Goal: Task Accomplishment & Management: Complete application form

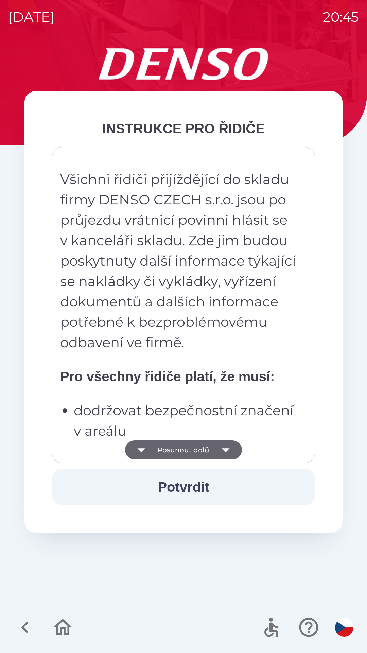
click at [210, 456] on button "Posunout dolů" at bounding box center [183, 449] width 117 height 19
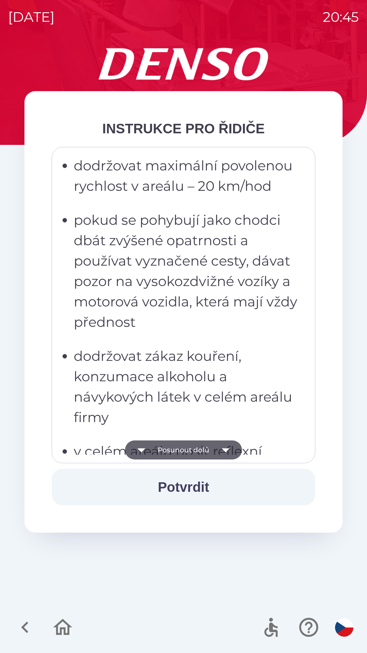
click at [217, 454] on icon "button" at bounding box center [225, 449] width 19 height 19
click at [222, 449] on icon "button" at bounding box center [225, 449] width 19 height 19
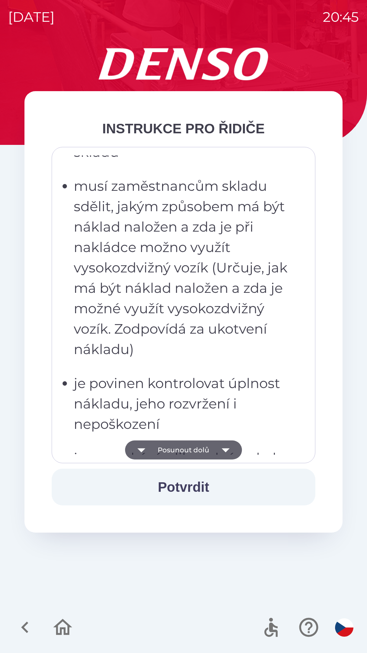
click at [223, 446] on icon "button" at bounding box center [225, 449] width 19 height 19
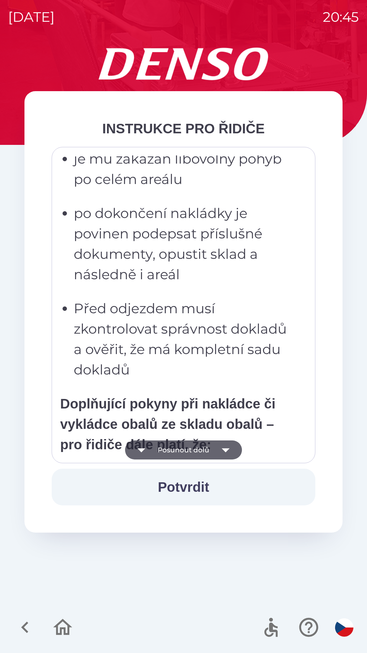
click at [222, 446] on icon "button" at bounding box center [225, 449] width 19 height 19
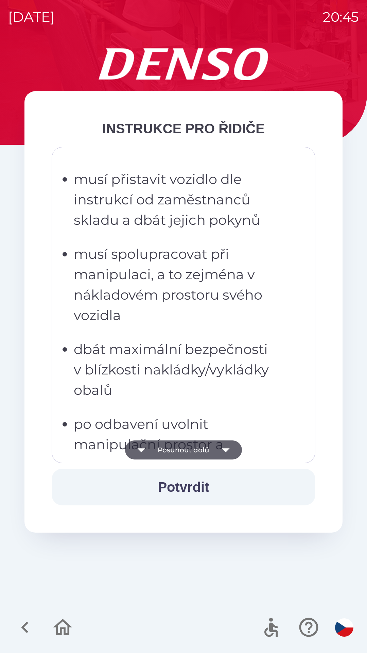
click at [218, 451] on icon "button" at bounding box center [225, 449] width 19 height 19
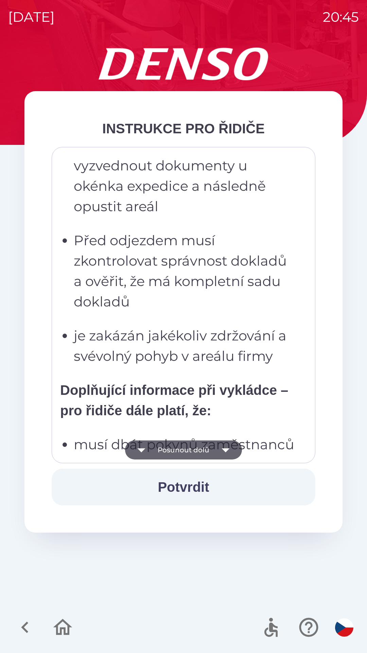
click at [219, 453] on icon "button" at bounding box center [225, 449] width 19 height 19
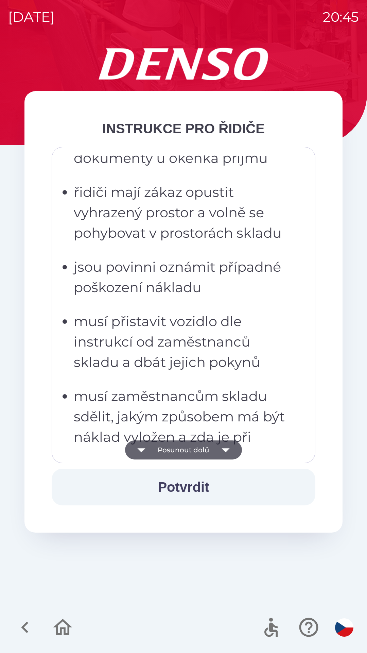
click at [213, 453] on button "Posunout dolů" at bounding box center [183, 449] width 117 height 19
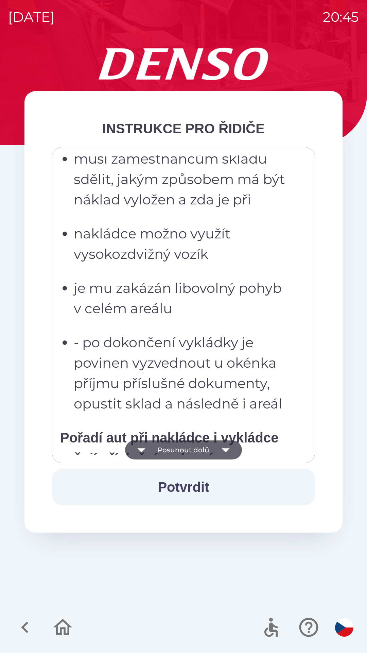
click at [213, 455] on button "Posunout dolů" at bounding box center [183, 449] width 117 height 19
click at [213, 456] on button "Posunout dolů" at bounding box center [183, 449] width 117 height 19
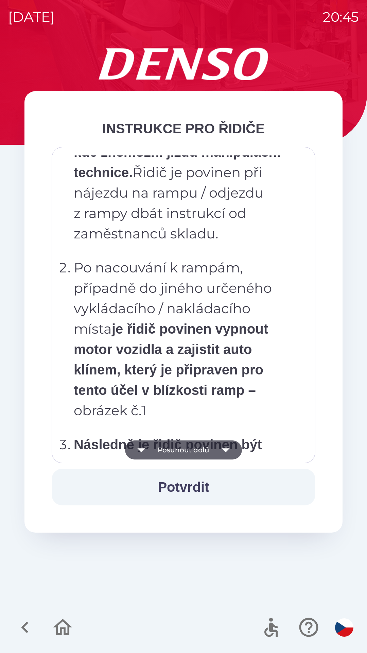
click at [213, 457] on button "Posunout dolů" at bounding box center [183, 449] width 117 height 19
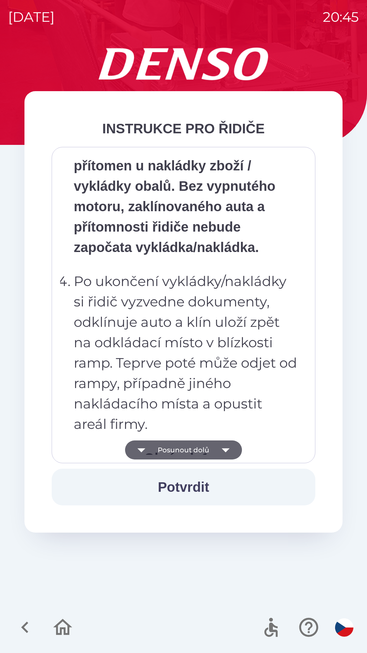
click at [210, 455] on button "Posunout dolů" at bounding box center [183, 449] width 117 height 19
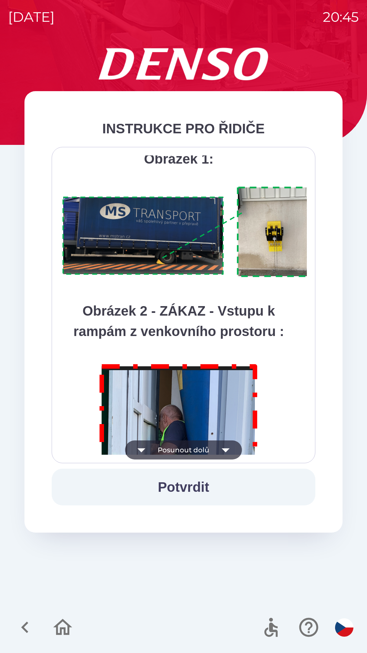
click at [214, 451] on button "Posunout dolů" at bounding box center [183, 449] width 117 height 19
click at [213, 449] on div "Všichni řidiči přijíždějící do skladu firmy DENSO CZECH s.r.o. jsou po průjezdu…" at bounding box center [183, 304] width 247 height 299
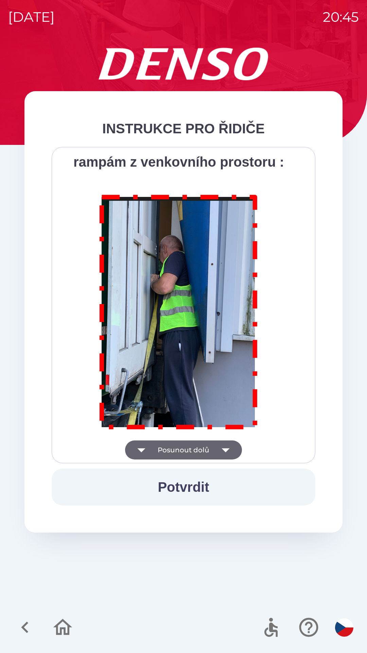
click at [214, 450] on div "Všichni řidiči přijíždějící do skladu firmy DENSO CZECH s.r.o. jsou po průjezdu…" at bounding box center [183, 304] width 247 height 299
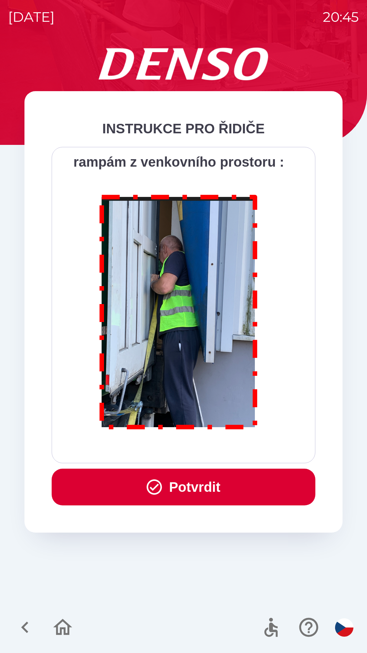
click at [193, 488] on button "Potvrdit" at bounding box center [184, 487] width 264 height 37
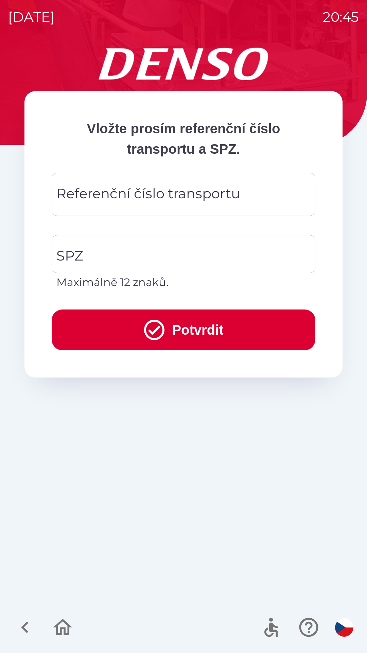
click at [130, 207] on input "Referenční číslo transportu" at bounding box center [184, 194] width 248 height 27
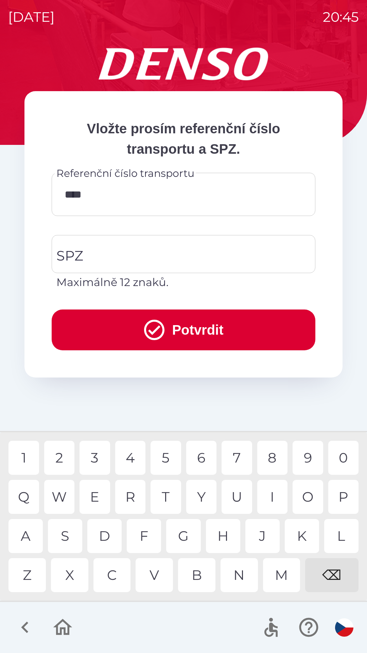
click at [97, 459] on div "3" at bounding box center [95, 458] width 31 height 34
click at [96, 458] on div "3" at bounding box center [95, 458] width 31 height 34
type input "*********"
click at [112, 256] on input "SPZ" at bounding box center [179, 254] width 248 height 32
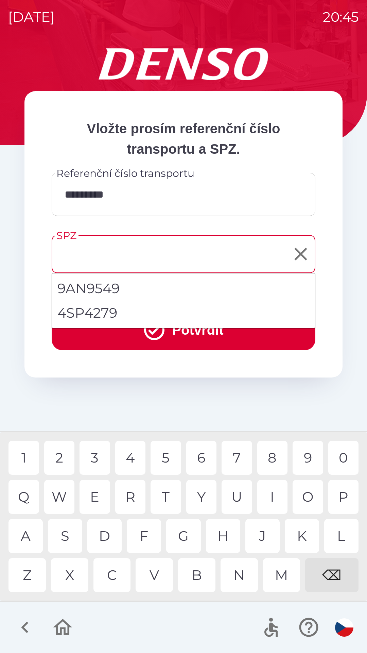
click at [102, 311] on li "4SP4279" at bounding box center [183, 313] width 263 height 24
type input "*******"
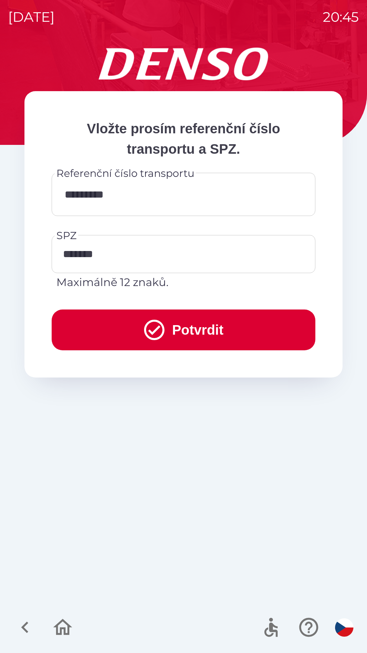
click at [192, 329] on button "Potvrdit" at bounding box center [184, 329] width 264 height 41
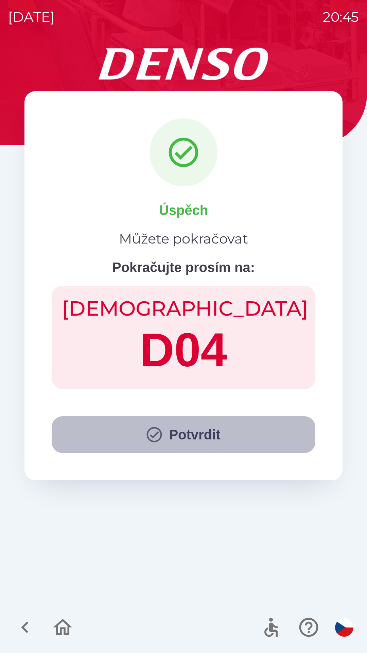
click at [201, 438] on button "Potvrdit" at bounding box center [184, 434] width 264 height 37
